Goal: Find specific page/section

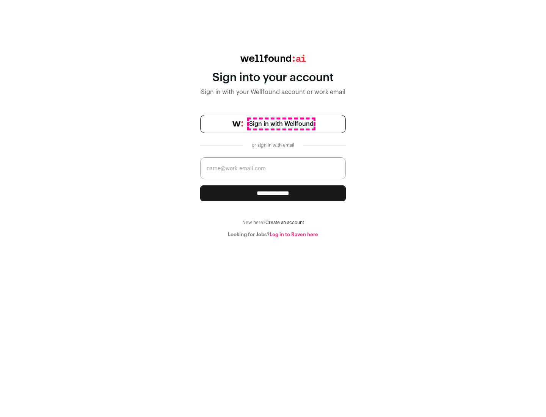
click at [281, 124] on span "Sign in with Wellfound" at bounding box center [281, 124] width 65 height 9
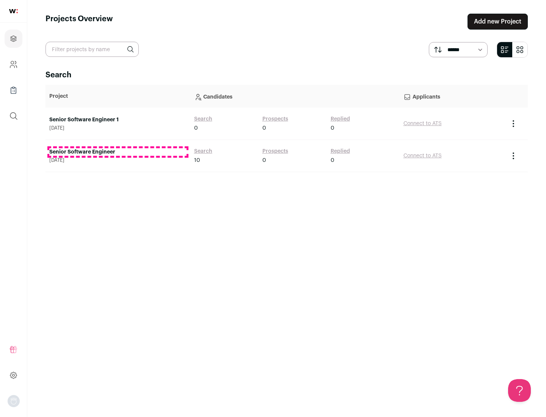
click at [118, 152] on link "Senior Software Engineer" at bounding box center [117, 152] width 137 height 8
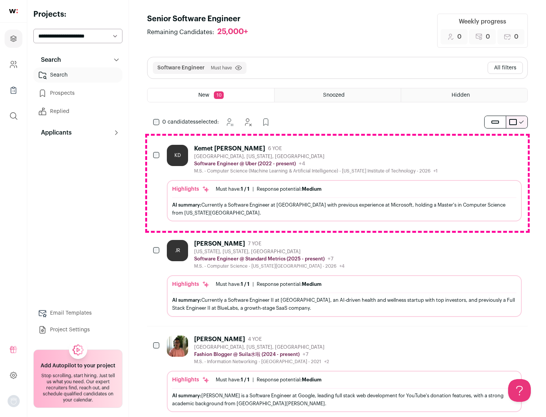
click at [338, 183] on div "Highlights Must have: 1 / 1 How many must haves have been fulfilled? | Response…" at bounding box center [344, 200] width 355 height 41
